Goal: Information Seeking & Learning: Find specific fact

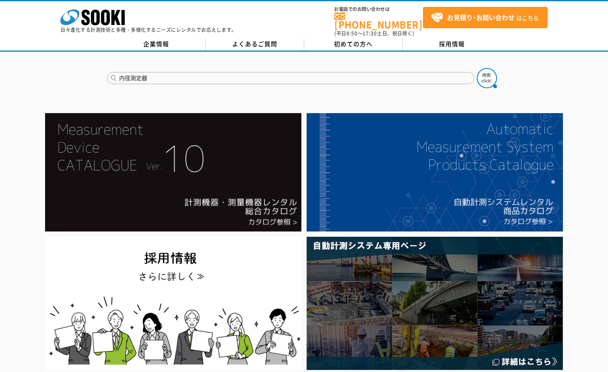
type input "内径測定器"
click at [477, 68] on button at bounding box center [487, 78] width 20 height 20
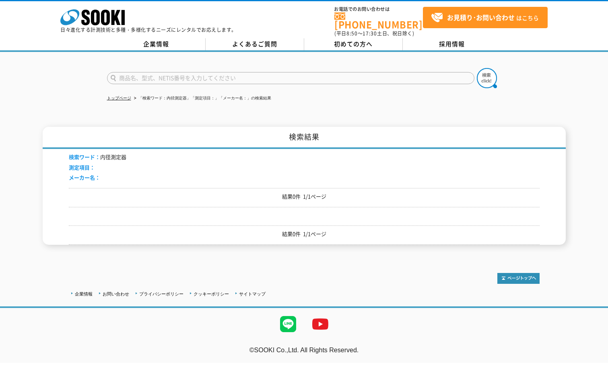
click at [223, 74] on input "text" at bounding box center [291, 78] width 368 height 12
type input "商品名、型式、NETIS番号を入力してください"
click at [234, 72] on input "text" at bounding box center [291, 78] width 368 height 12
type input "内径　測定"
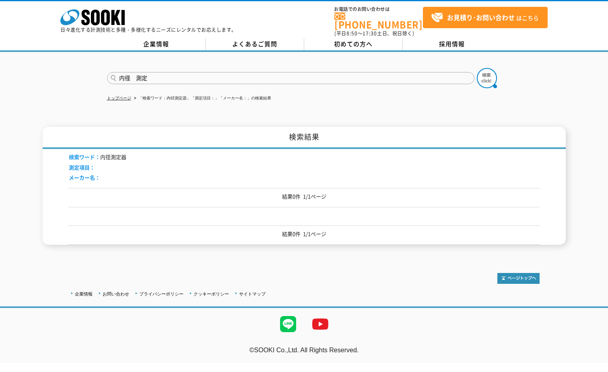
click at [477, 68] on button at bounding box center [487, 78] width 20 height 20
click at [237, 79] on form at bounding box center [304, 79] width 395 height 23
click at [240, 76] on input "text" at bounding box center [291, 78] width 368 height 12
paste input "ホールテスト・ABSボアマチック"
type input "ホールテスト・ABSボアマチック"
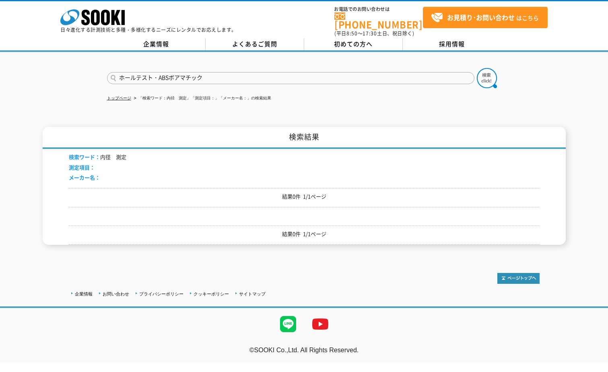
click at [477, 68] on button at bounding box center [487, 78] width 20 height 20
click at [238, 75] on input "text" at bounding box center [291, 78] width 368 height 12
type input "ミツトヨ　内径"
click at [477, 68] on button at bounding box center [487, 78] width 20 height 20
